Goal: Task Accomplishment & Management: Manage account settings

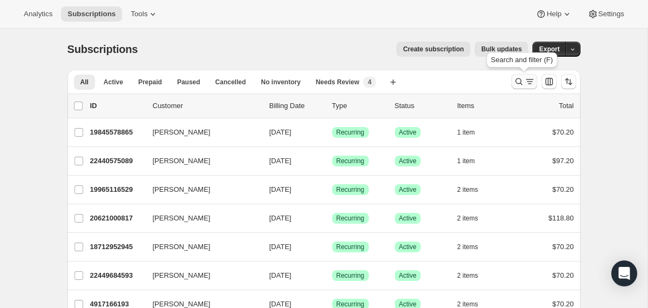
click at [519, 84] on icon "Search and filter results" at bounding box center [519, 81] width 11 height 11
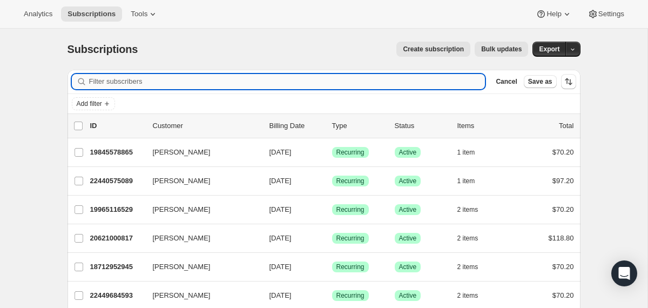
click at [418, 80] on input "Filter subscribers" at bounding box center [287, 81] width 397 height 15
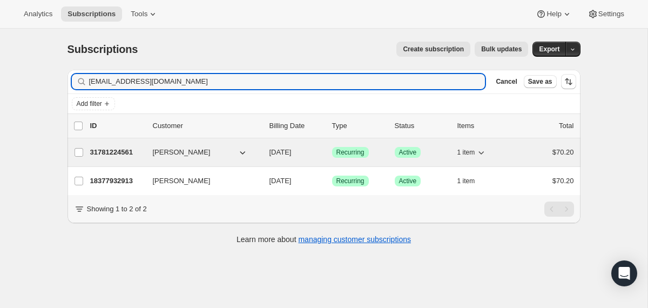
type input "[EMAIL_ADDRESS][DOMAIN_NAME]"
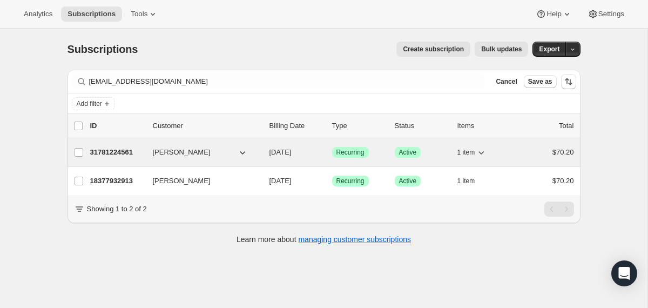
click at [262, 155] on div "31781224561 [PERSON_NAME] [DATE] Success Recurring Success Active 1 item $70.20" at bounding box center [332, 152] width 484 height 15
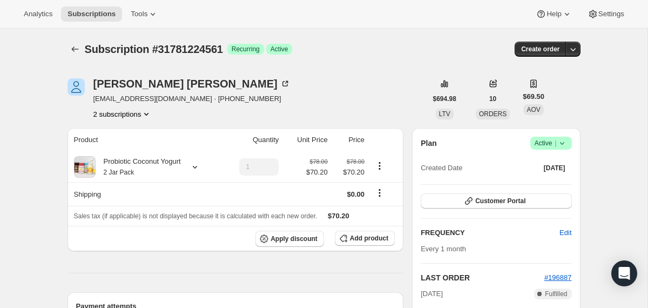
click at [565, 141] on icon at bounding box center [562, 143] width 11 height 11
click at [551, 183] on span "Cancel subscription" at bounding box center [547, 183] width 61 height 8
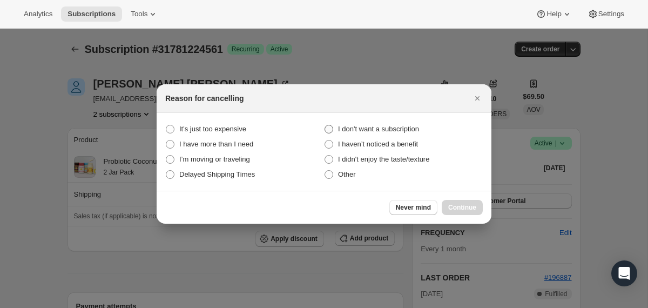
click at [406, 128] on span "I don't want a subscription" at bounding box center [378, 129] width 81 height 8
click at [325, 125] on subscription "I don't want a subscription" at bounding box center [325, 125] width 1 height 1
radio subscription "true"
click at [452, 210] on span "Continue" at bounding box center [462, 207] width 28 height 9
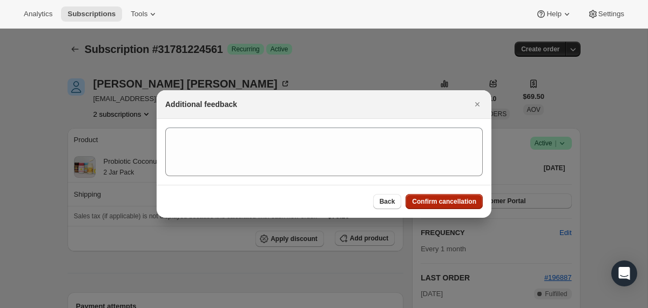
click at [451, 204] on span "Confirm cancellation" at bounding box center [444, 201] width 64 height 9
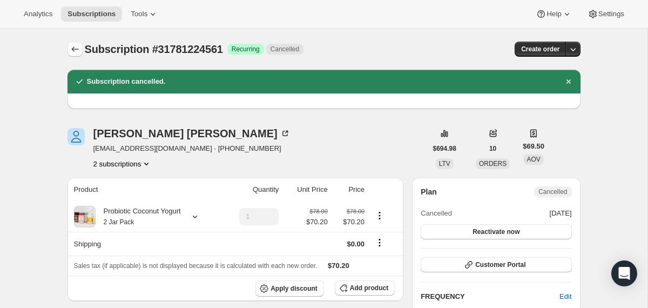
click at [73, 49] on icon "Subscriptions" at bounding box center [74, 48] width 7 height 5
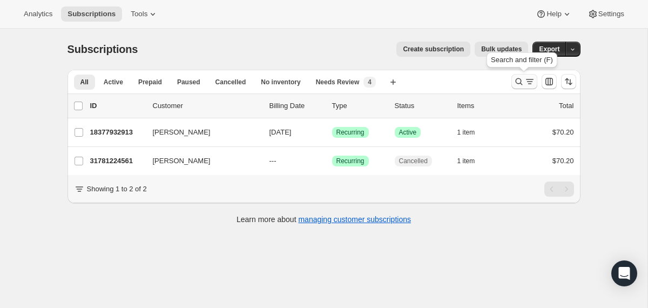
click at [517, 82] on icon "Search and filter results" at bounding box center [519, 81] width 11 height 11
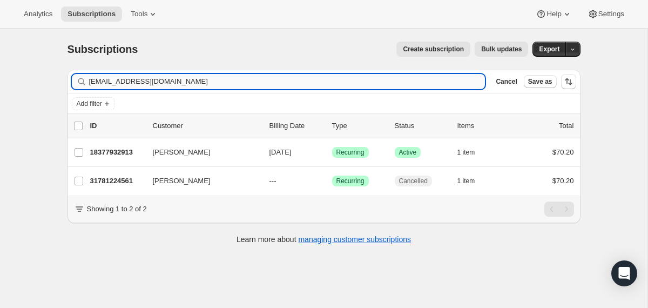
click at [411, 83] on input "[EMAIL_ADDRESS][DOMAIN_NAME]" at bounding box center [287, 81] width 397 height 15
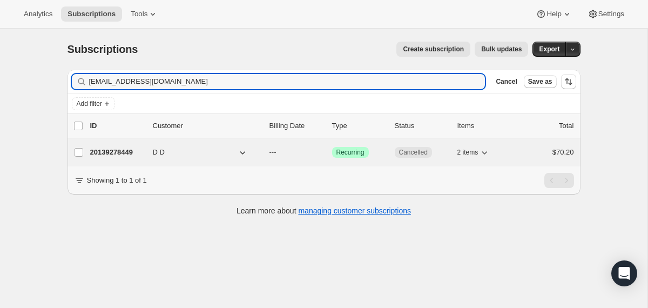
type input "[EMAIL_ADDRESS][DOMAIN_NAME]"
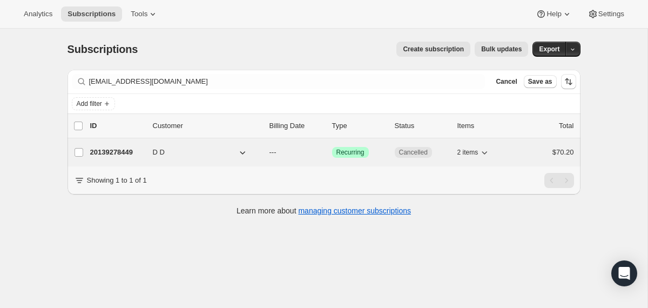
click at [263, 153] on div "20139278449 D D --- Success Recurring Cancelled 2 items $70.20" at bounding box center [332, 152] width 484 height 15
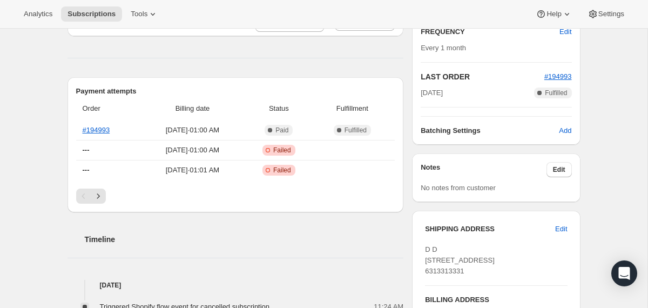
scroll to position [237, 0]
